Goal: Transaction & Acquisition: Purchase product/service

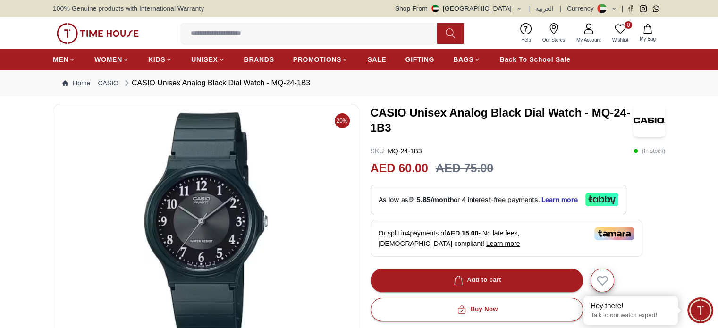
drag, startPoint x: 144, startPoint y: 32, endPoint x: 89, endPoint y: 32, distance: 54.8
click at [89, 32] on div "0 Wishlist My Bag Help Our Stores My Account 0 Wishlist My Bag" at bounding box center [359, 33] width 612 height 32
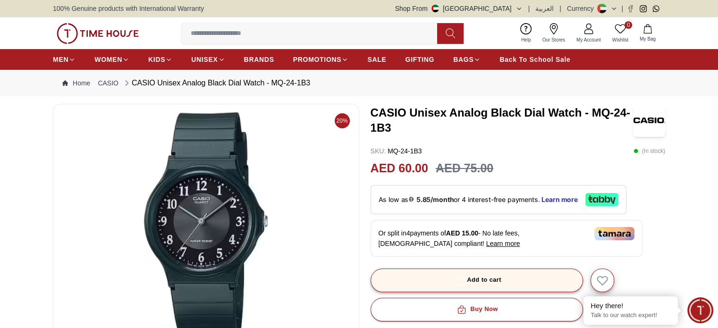
click at [478, 273] on button "Add to cart" at bounding box center [477, 281] width 212 height 24
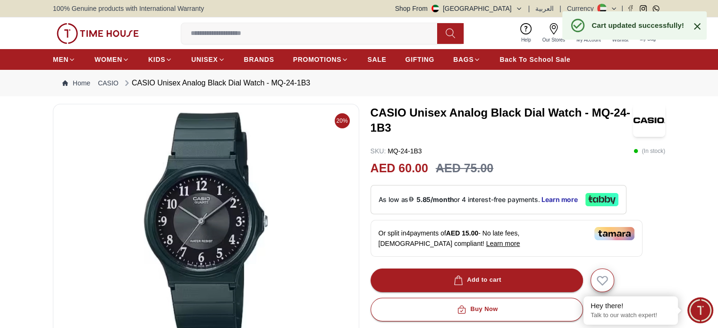
click at [696, 26] on icon at bounding box center [697, 26] width 11 height 11
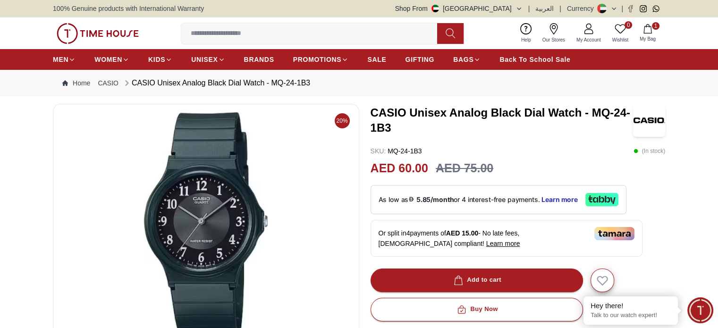
click at [655, 29] on span "1" at bounding box center [656, 26] width 8 height 8
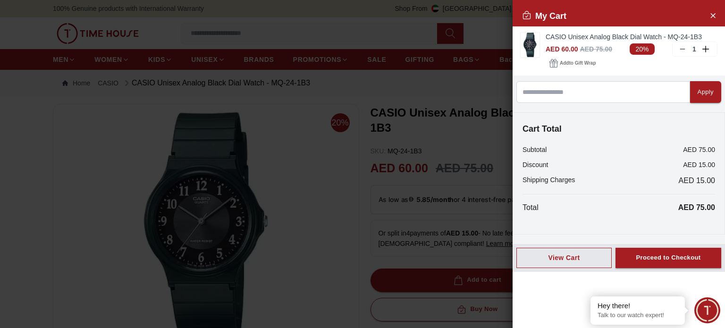
click at [459, 153] on div at bounding box center [362, 164] width 725 height 328
click at [424, 204] on div at bounding box center [362, 164] width 725 height 328
click at [713, 11] on icon "Close Account" at bounding box center [713, 15] width 8 height 12
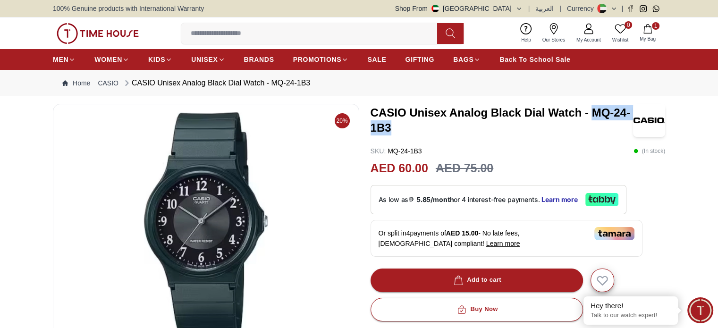
drag, startPoint x: 593, startPoint y: 116, endPoint x: 490, endPoint y: 130, distance: 103.5
click at [490, 130] on h3 "CASIO Unisex Analog Black Dial Watch - MQ-24-1B3" at bounding box center [502, 120] width 263 height 30
copy h3 "MQ-24-1B3"
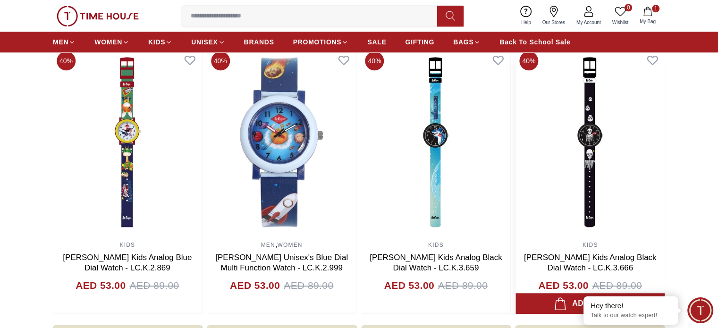
scroll to position [1133, 0]
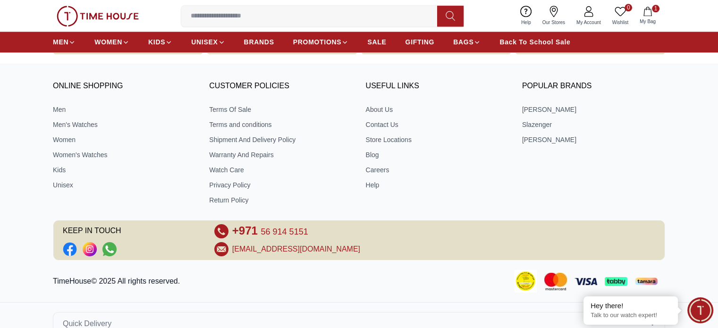
scroll to position [944, 0]
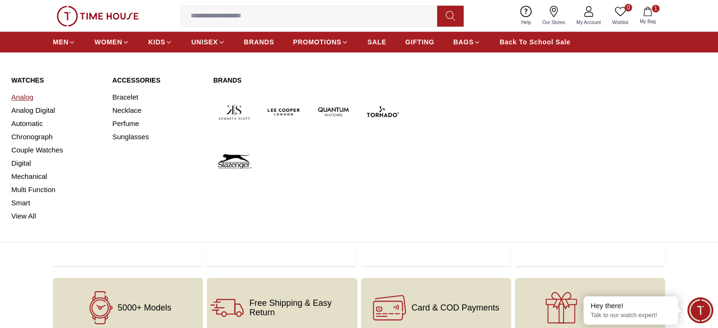
click at [24, 95] on link "Analog" at bounding box center [56, 97] width 90 height 13
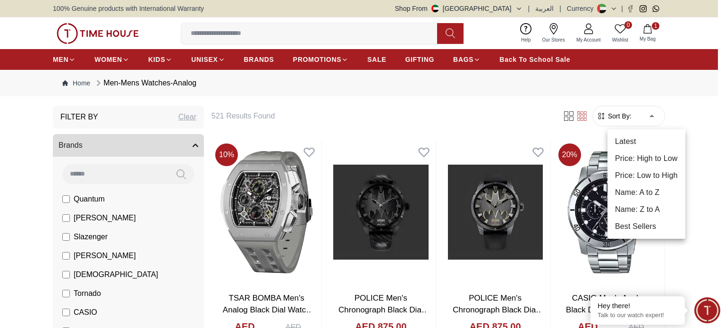
click at [650, 180] on li "Price: Low to High" at bounding box center [647, 175] width 78 height 17
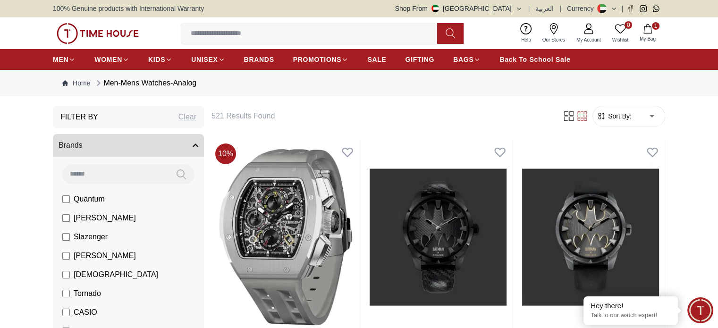
type input "*"
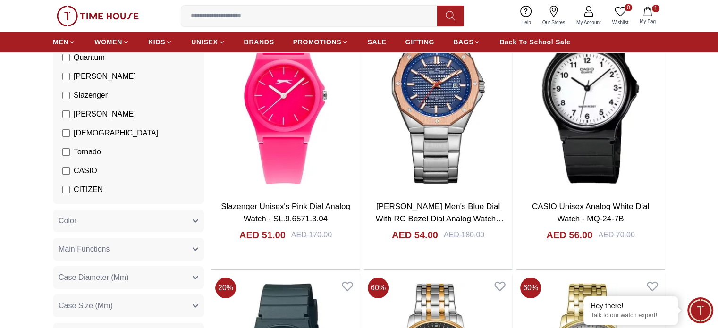
scroll to position [94, 0]
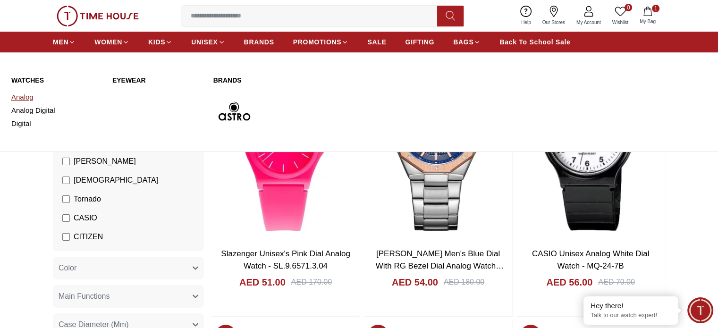
click at [30, 100] on link "Analog" at bounding box center [56, 97] width 90 height 13
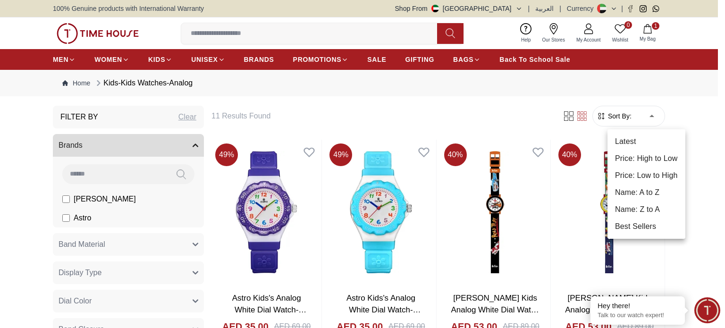
click at [658, 176] on li "Price: Low to High" at bounding box center [647, 175] width 78 height 17
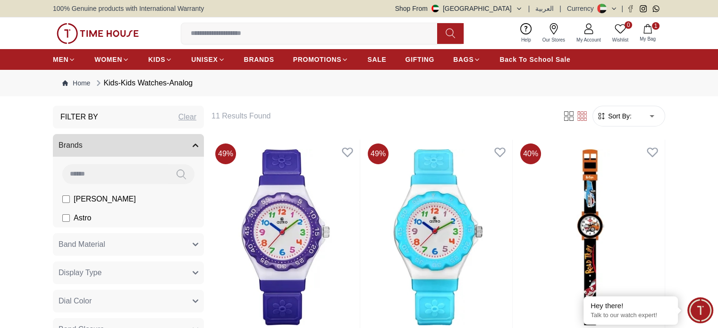
type input "*"
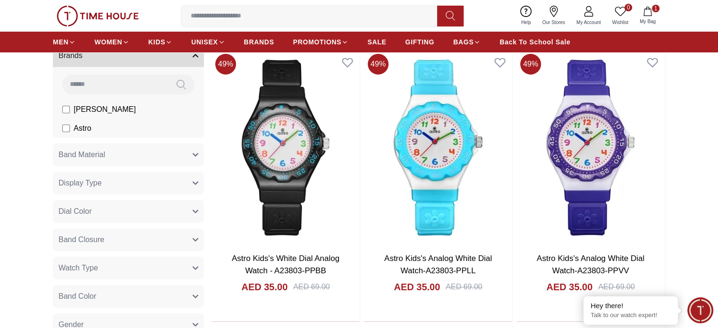
scroll to position [47, 0]
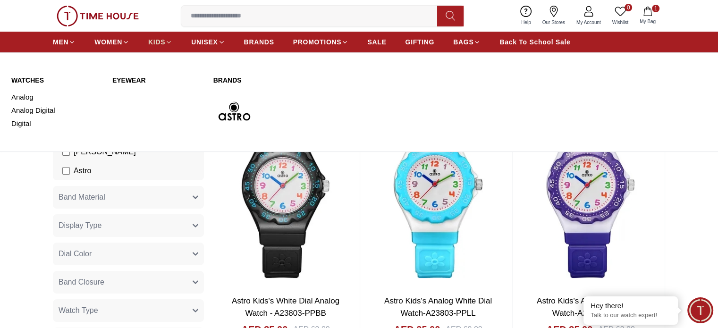
click at [170, 41] on icon at bounding box center [168, 42] width 7 height 7
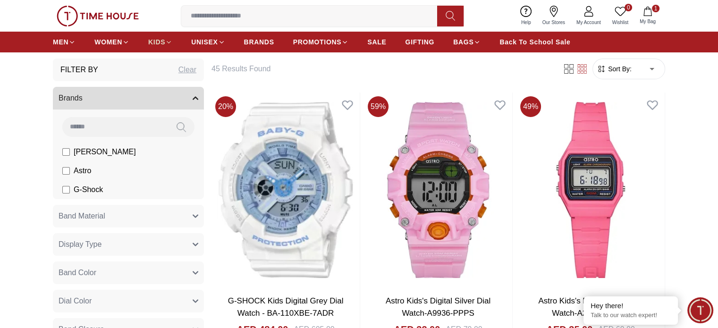
click at [170, 41] on icon at bounding box center [168, 42] width 7 height 7
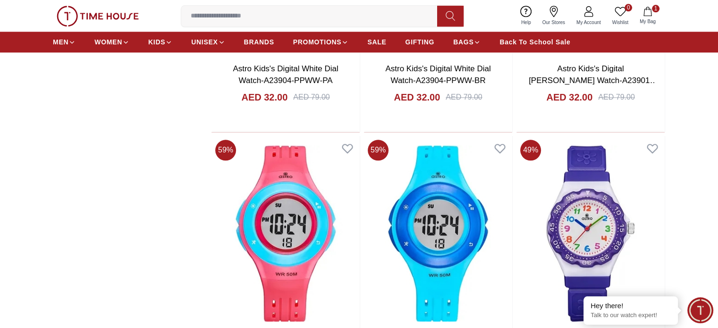
scroll to position [1133, 0]
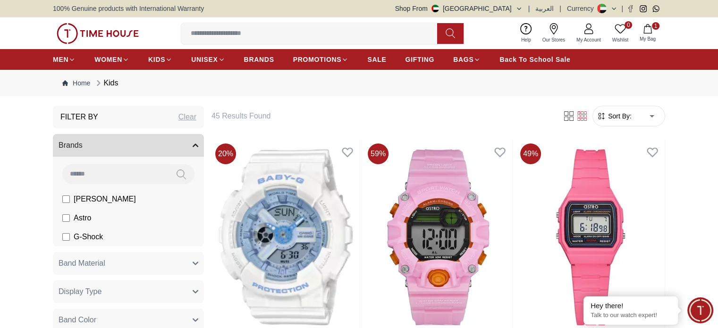
click at [172, 8] on span "100% Genuine products with International Warranty" at bounding box center [128, 8] width 151 height 9
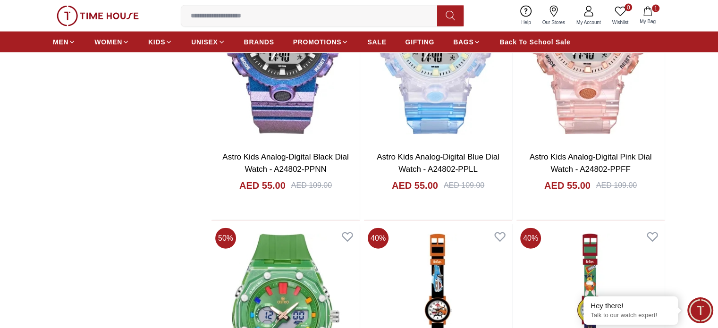
scroll to position [2125, 0]
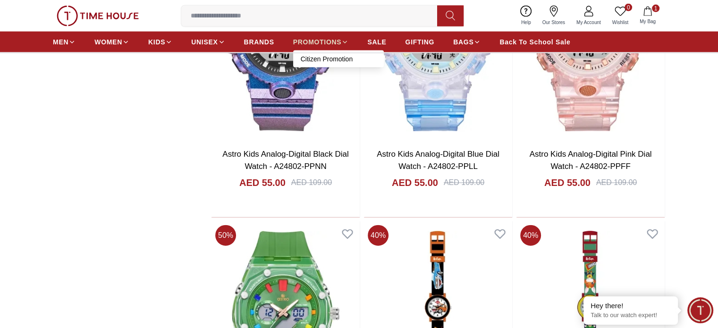
click at [341, 38] on span "PROMOTIONS" at bounding box center [317, 41] width 49 height 9
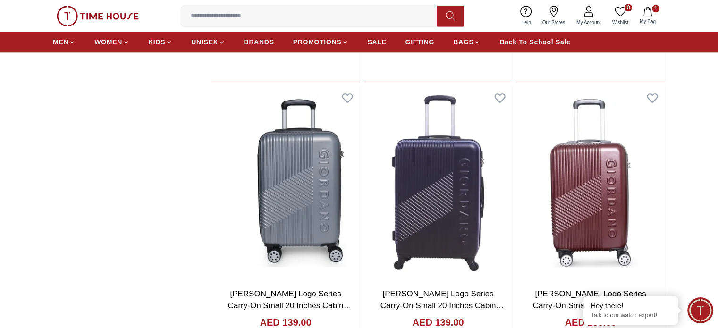
scroll to position [955, 0]
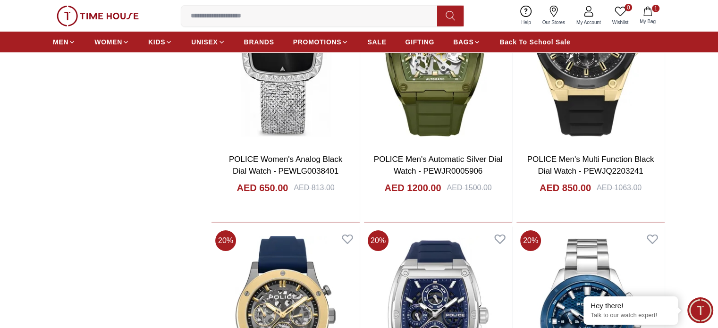
scroll to position [3505, 0]
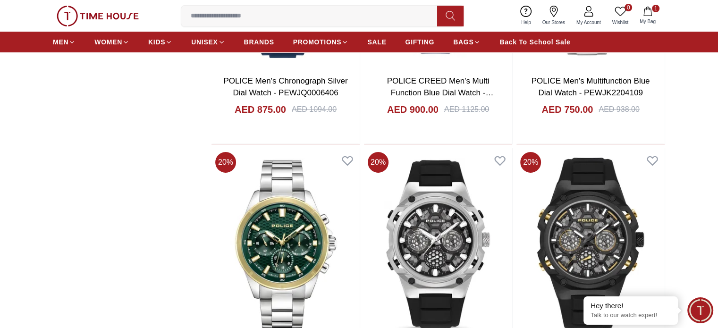
scroll to position [3693, 0]
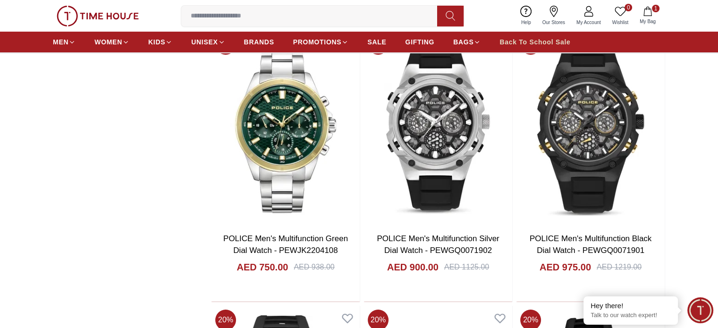
click at [543, 38] on span "Back To School Sale" at bounding box center [535, 41] width 71 height 9
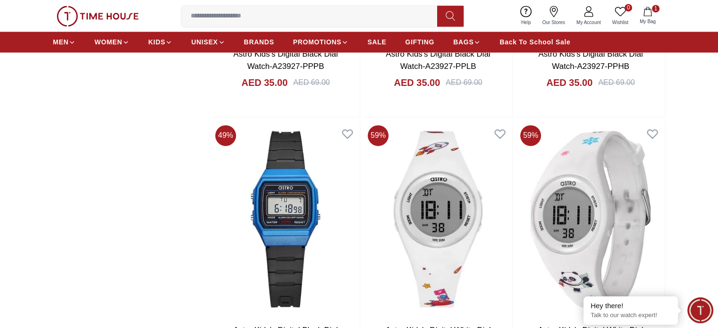
scroll to position [1417, 0]
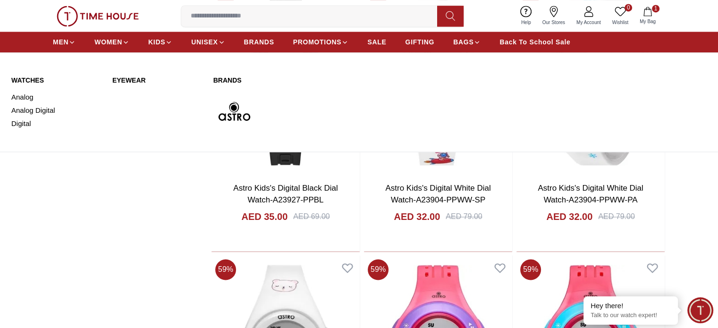
scroll to position [1451, 0]
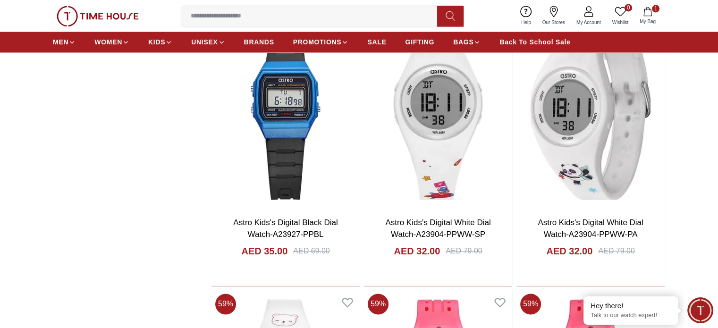
click at [654, 22] on span "My Bag" at bounding box center [648, 21] width 24 height 7
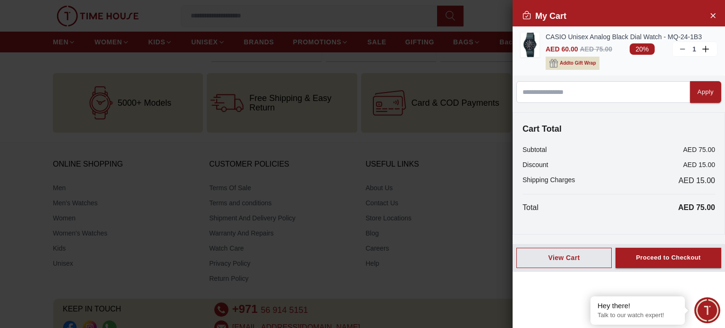
click at [572, 60] on span "Add to Gift Wrap" at bounding box center [578, 63] width 36 height 9
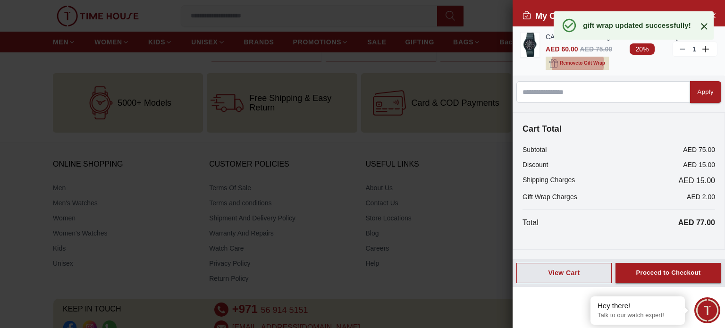
click at [577, 63] on span "Remove to Gift Wrap" at bounding box center [582, 63] width 45 height 9
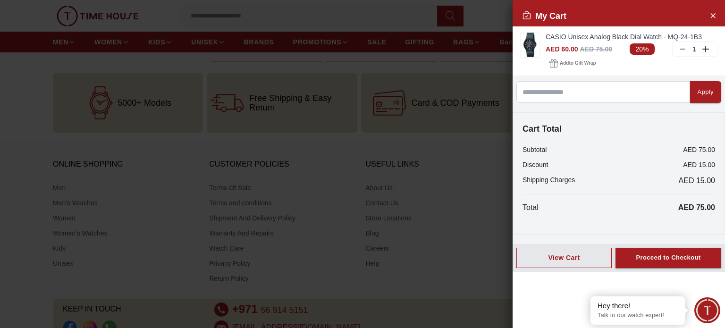
click at [374, 146] on div at bounding box center [362, 164] width 725 height 328
click at [712, 12] on icon "Close Account" at bounding box center [713, 15] width 8 height 12
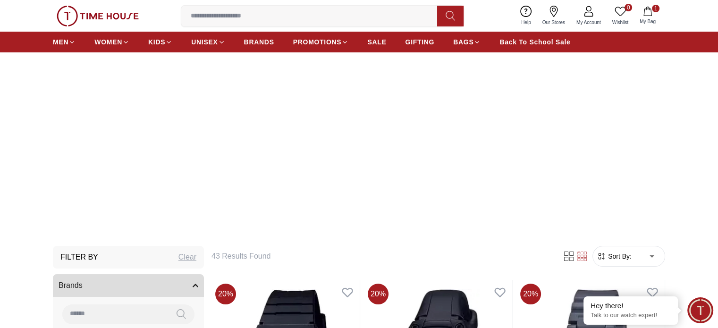
scroll to position [0, 0]
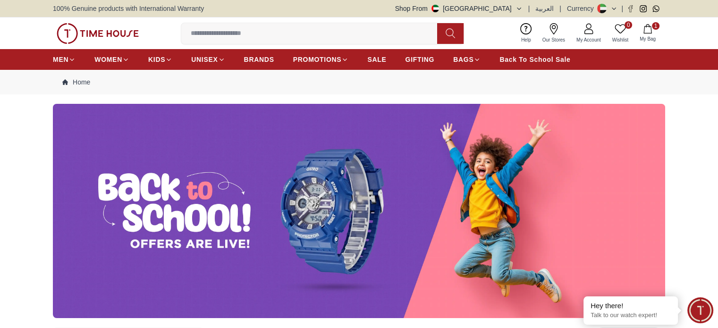
click at [317, 166] on img at bounding box center [359, 211] width 612 height 214
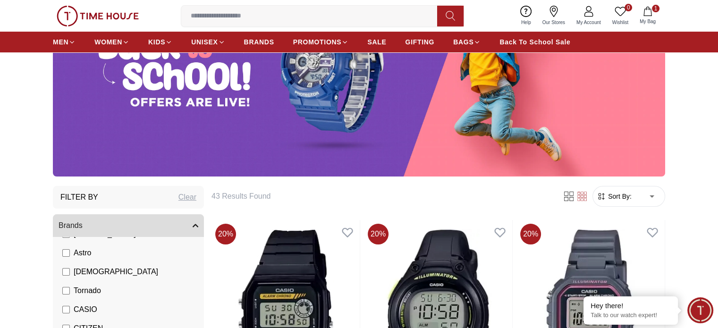
scroll to position [94, 0]
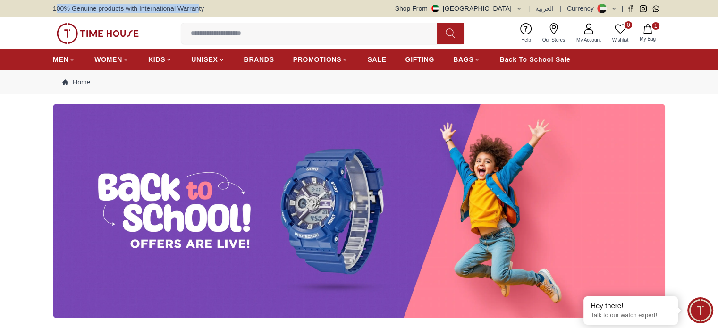
drag, startPoint x: 57, startPoint y: 7, endPoint x: 205, endPoint y: 2, distance: 148.4
click at [203, 4] on span "100% Genuine products with International Warranty" at bounding box center [128, 8] width 151 height 9
